Goal: Navigation & Orientation: Go to known website

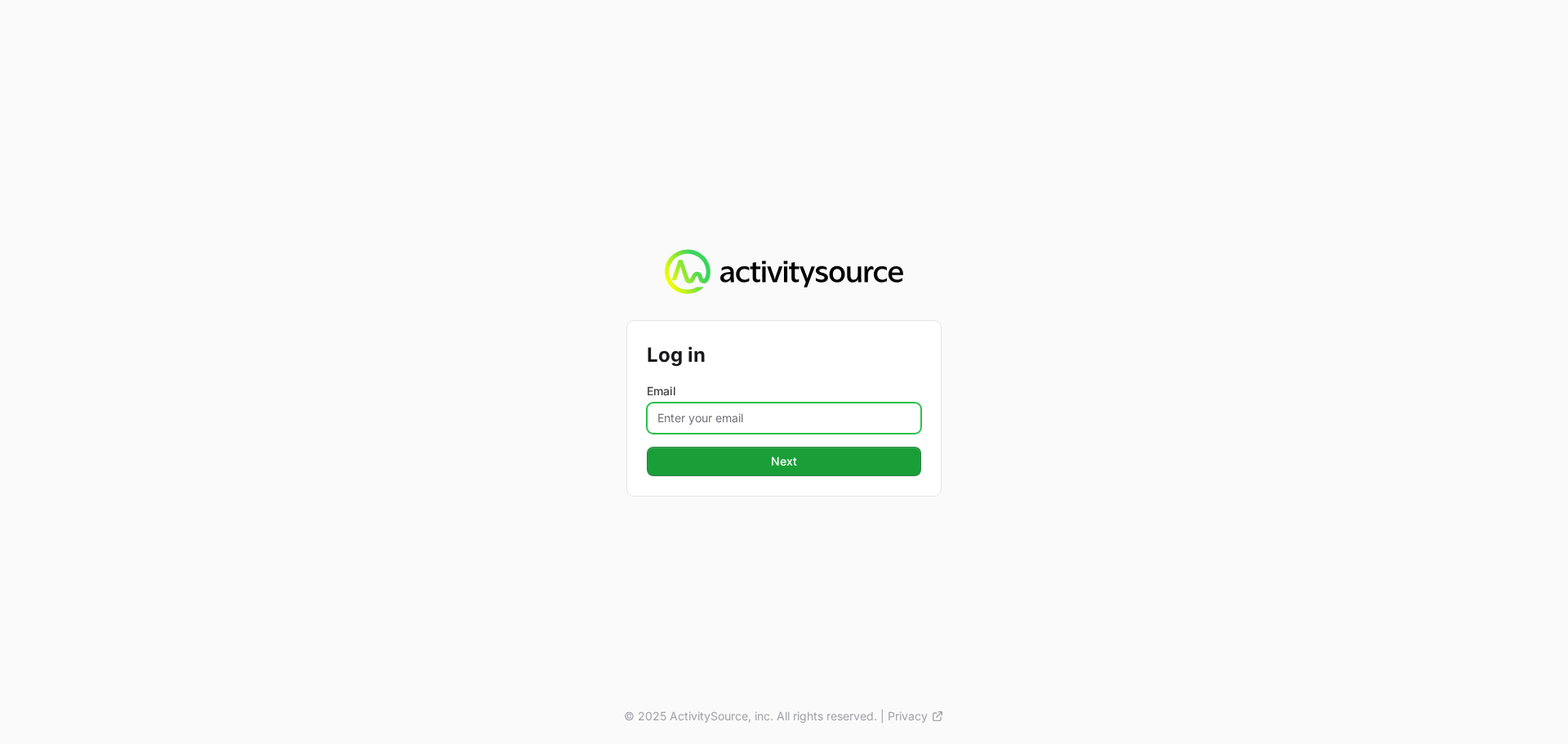
click at [792, 412] on input "Email" at bounding box center [784, 418] width 275 height 31
type input "[PERSON_NAME][EMAIL_ADDRESS][DOMAIN_NAME]"
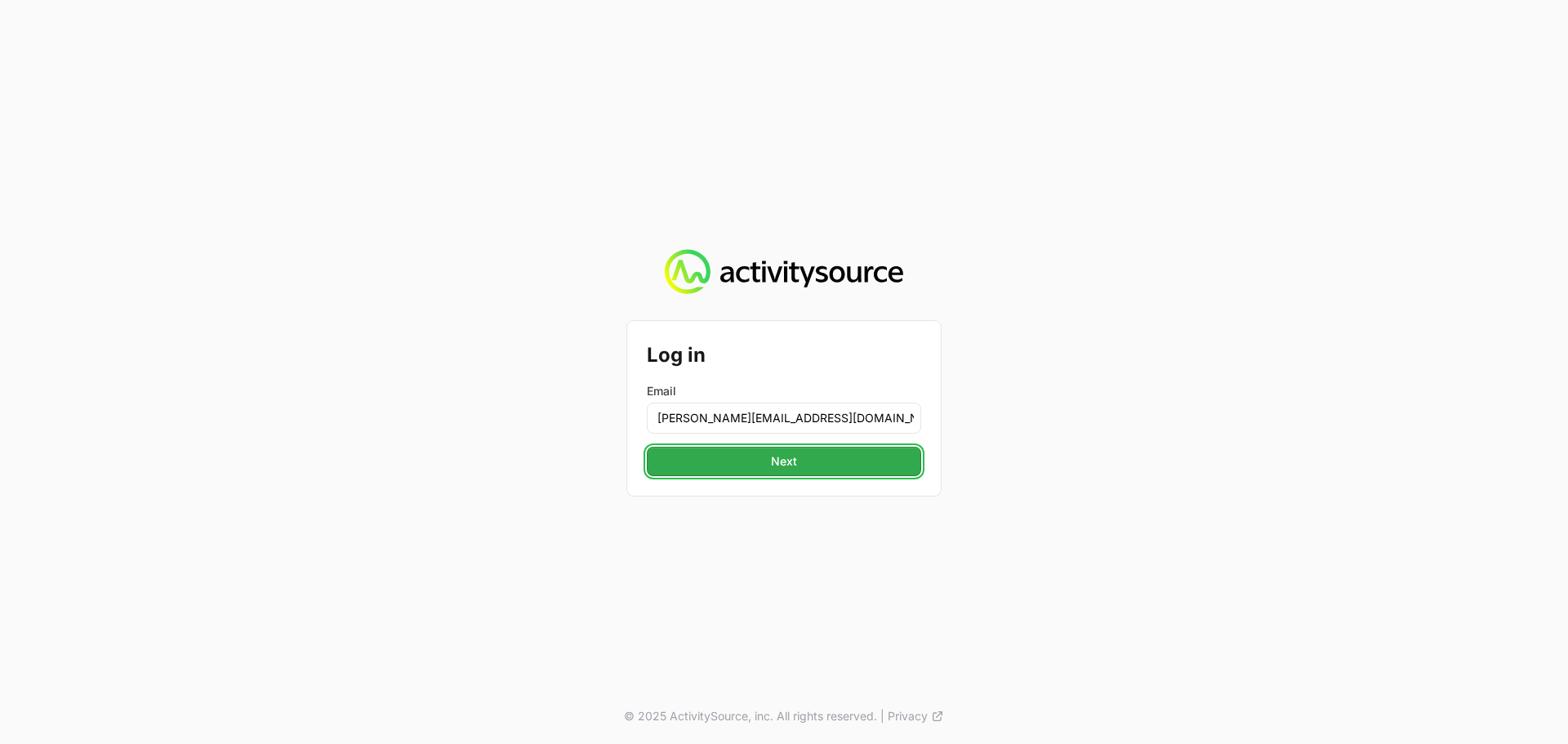
click at [828, 464] on span "Next" at bounding box center [784, 460] width 254 height 19
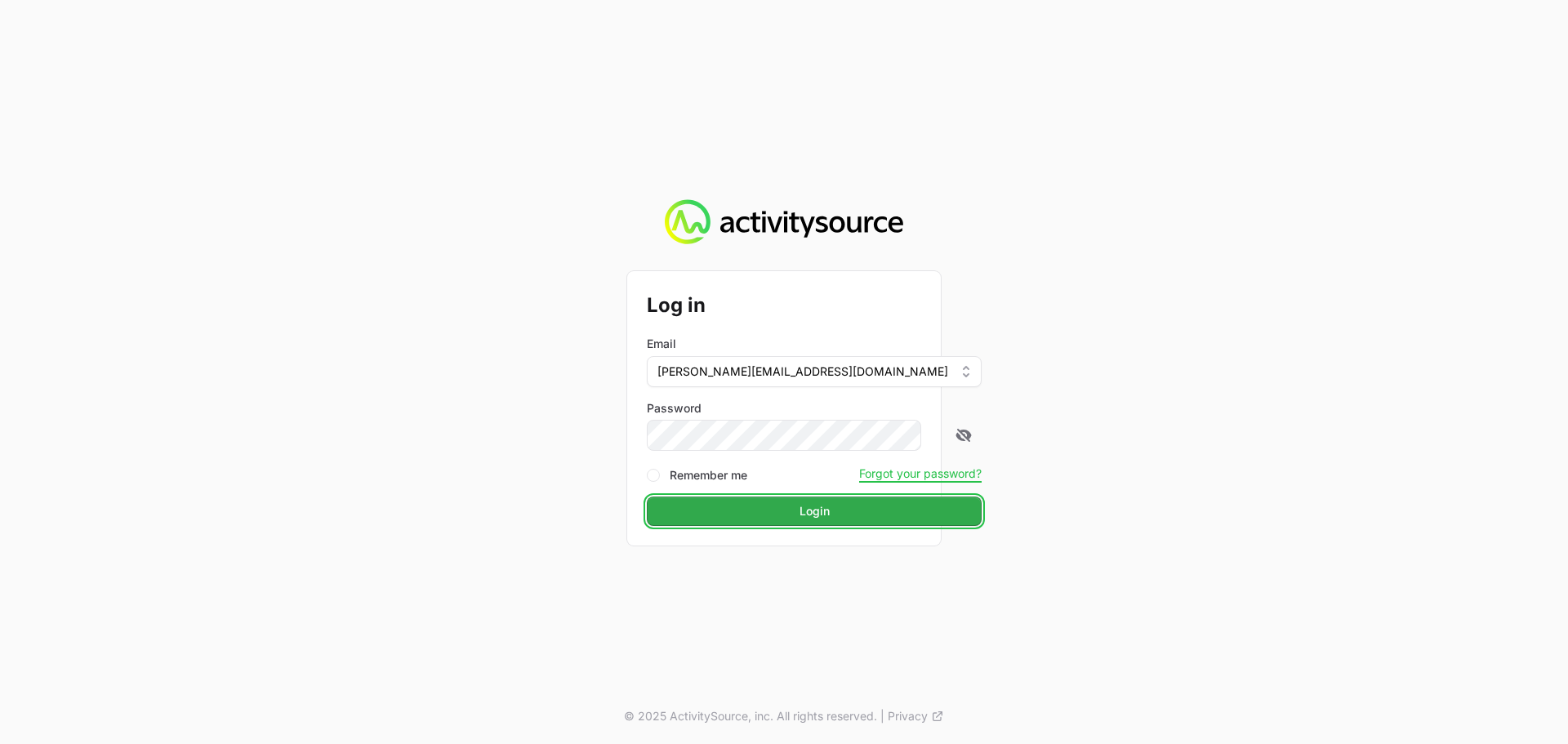
click at [774, 509] on span "Login" at bounding box center [815, 511] width 316 height 19
